Goal: Transaction & Acquisition: Purchase product/service

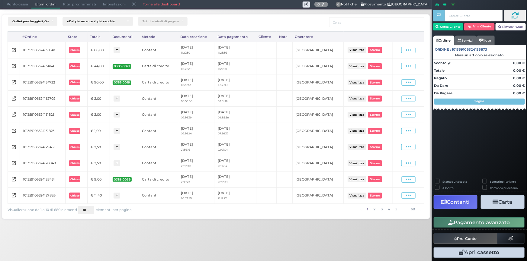
click at [20, 5] on span "Punto cassa" at bounding box center [17, 4] width 28 height 8
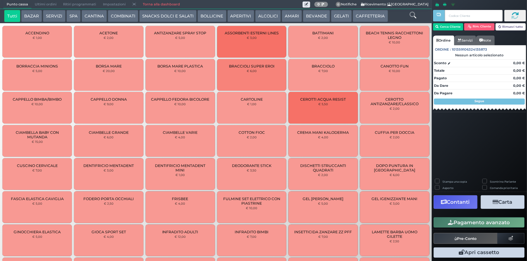
click at [48, 16] on button "SERVIZI" at bounding box center [54, 16] width 22 height 12
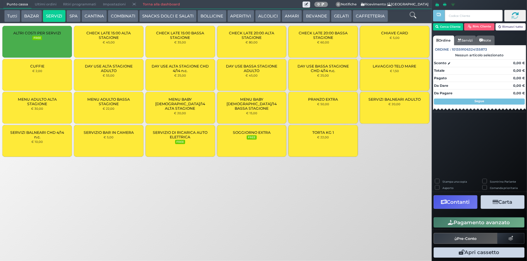
click at [114, 112] on div "MENU ADULTO BASSA STAGIONE € 22,00" at bounding box center [108, 108] width 69 height 32
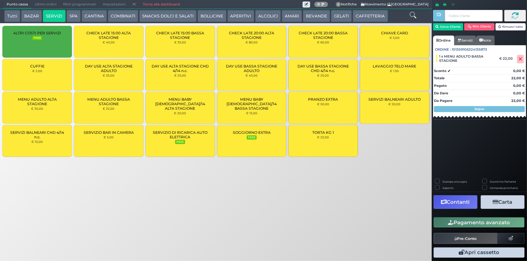
click at [113, 105] on span "MENU ADULTO BASSA STAGIONE" at bounding box center [108, 101] width 59 height 9
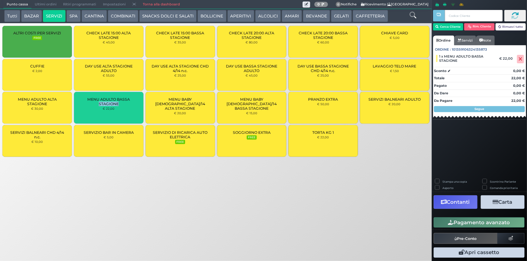
click at [113, 105] on span "MENU ADULTO BASSA STAGIONE" at bounding box center [108, 101] width 59 height 9
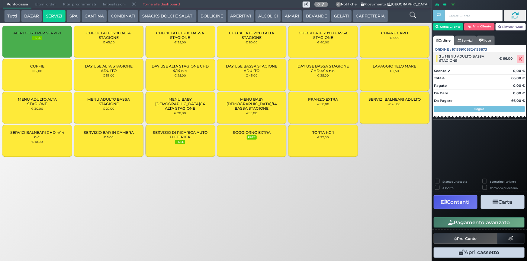
click at [522, 59] on icon at bounding box center [521, 59] width 4 height 0
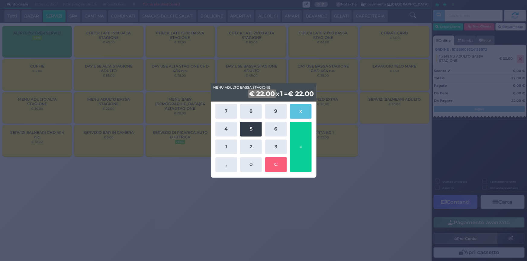
drag, startPoint x: 246, startPoint y: 131, endPoint x: 247, endPoint y: 151, distance: 20.0
click at [246, 132] on button "5" at bounding box center [251, 129] width 22 height 15
click at [250, 162] on button "0" at bounding box center [251, 165] width 22 height 15
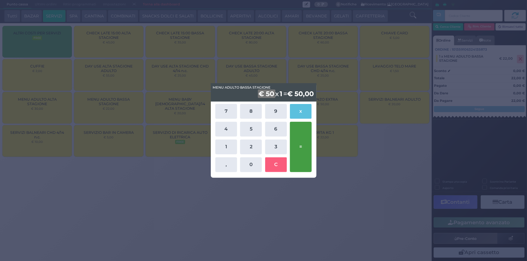
click at [303, 149] on button "=" at bounding box center [301, 147] width 22 height 50
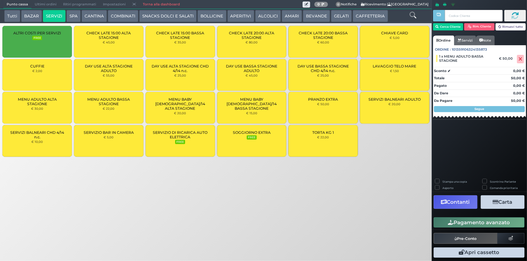
click at [470, 225] on button "Pagamento avanzato" at bounding box center [479, 223] width 91 height 10
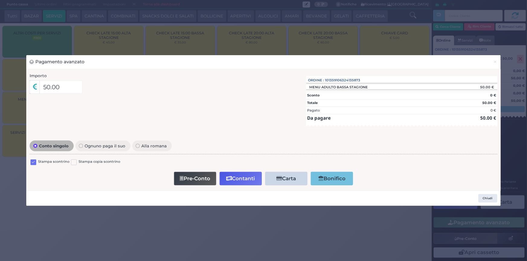
click at [32, 162] on label at bounding box center [33, 163] width 6 height 6
click at [0, 0] on input "checkbox" at bounding box center [0, 0] width 0 height 0
click at [241, 179] on button "Contanti" at bounding box center [240, 179] width 42 height 14
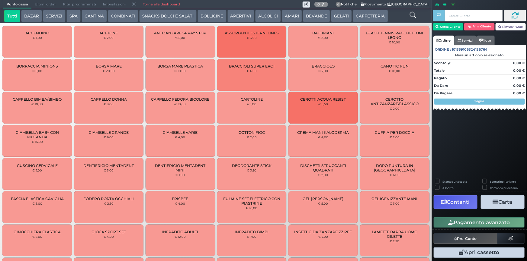
click at [39, 5] on span "Ultimi ordini" at bounding box center [45, 4] width 28 height 8
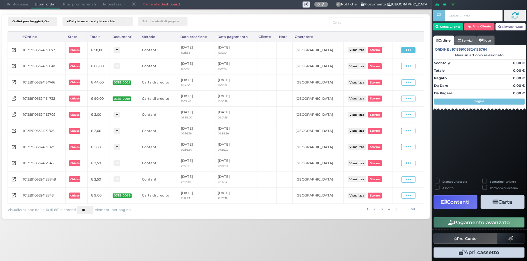
click at [410, 53] on span at bounding box center [408, 50] width 14 height 6
click at [386, 68] on span "Ristampa Pre-Conto" at bounding box center [395, 67] width 25 height 10
